Goal: Task Accomplishment & Management: Manage account settings

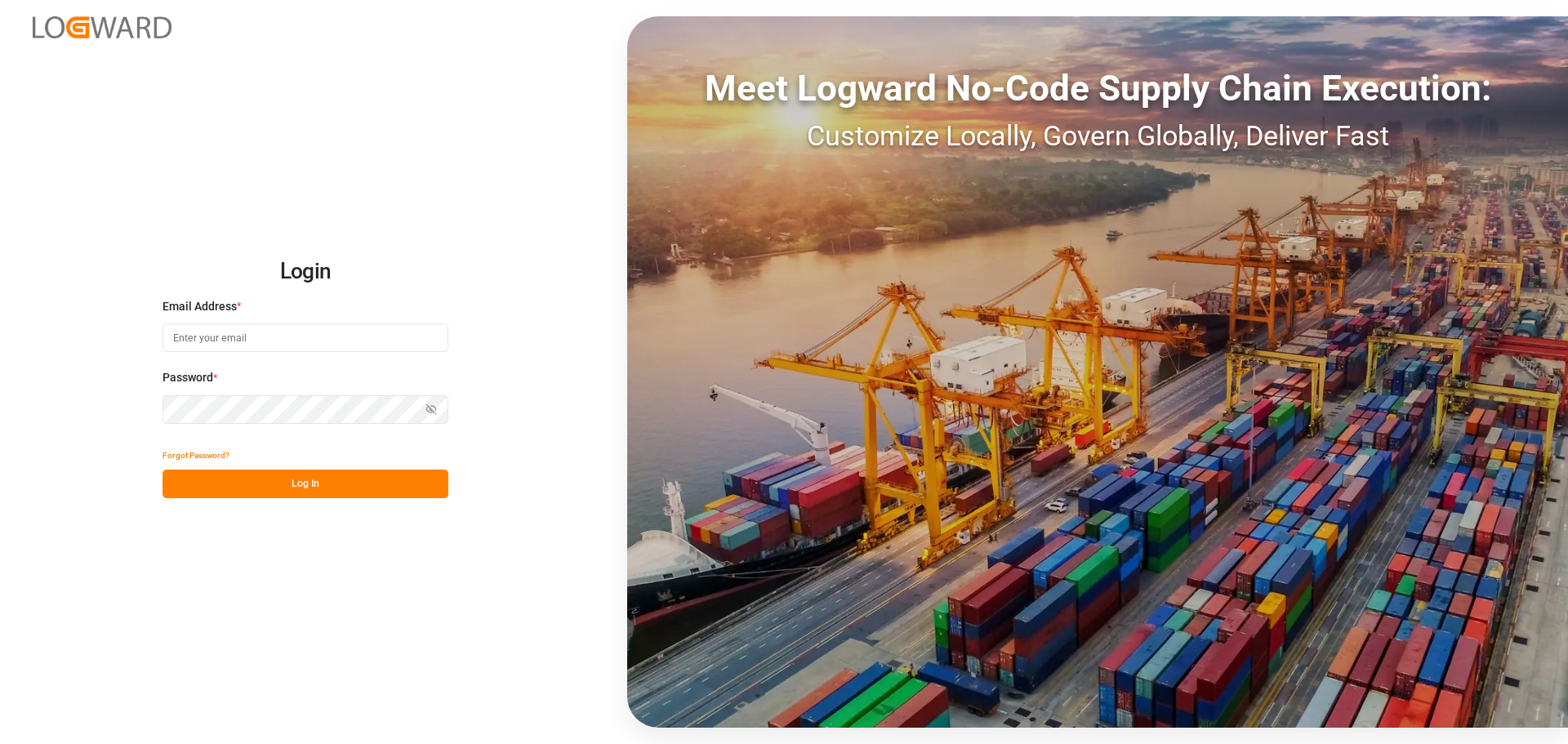
type input "[EMAIL_ADDRESS][DOMAIN_NAME]"
click at [263, 485] on button "Log In" at bounding box center [305, 483] width 286 height 28
